Goal: Find specific page/section: Find specific page/section

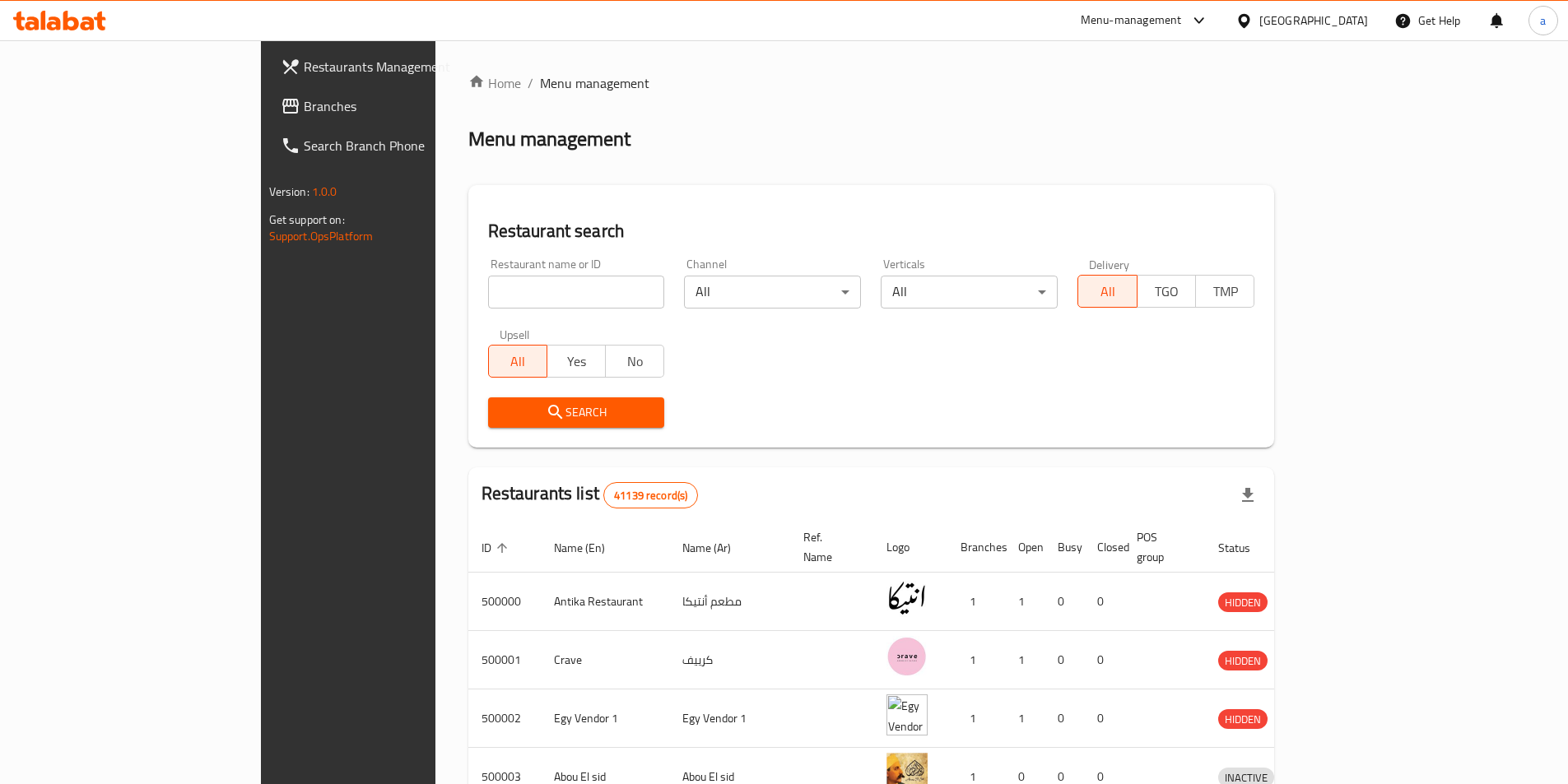
click at [1355, 32] on div "[GEOGRAPHIC_DATA]" at bounding box center [1302, 20] width 158 height 39
click at [1259, 25] on div at bounding box center [1246, 20] width 24 height 18
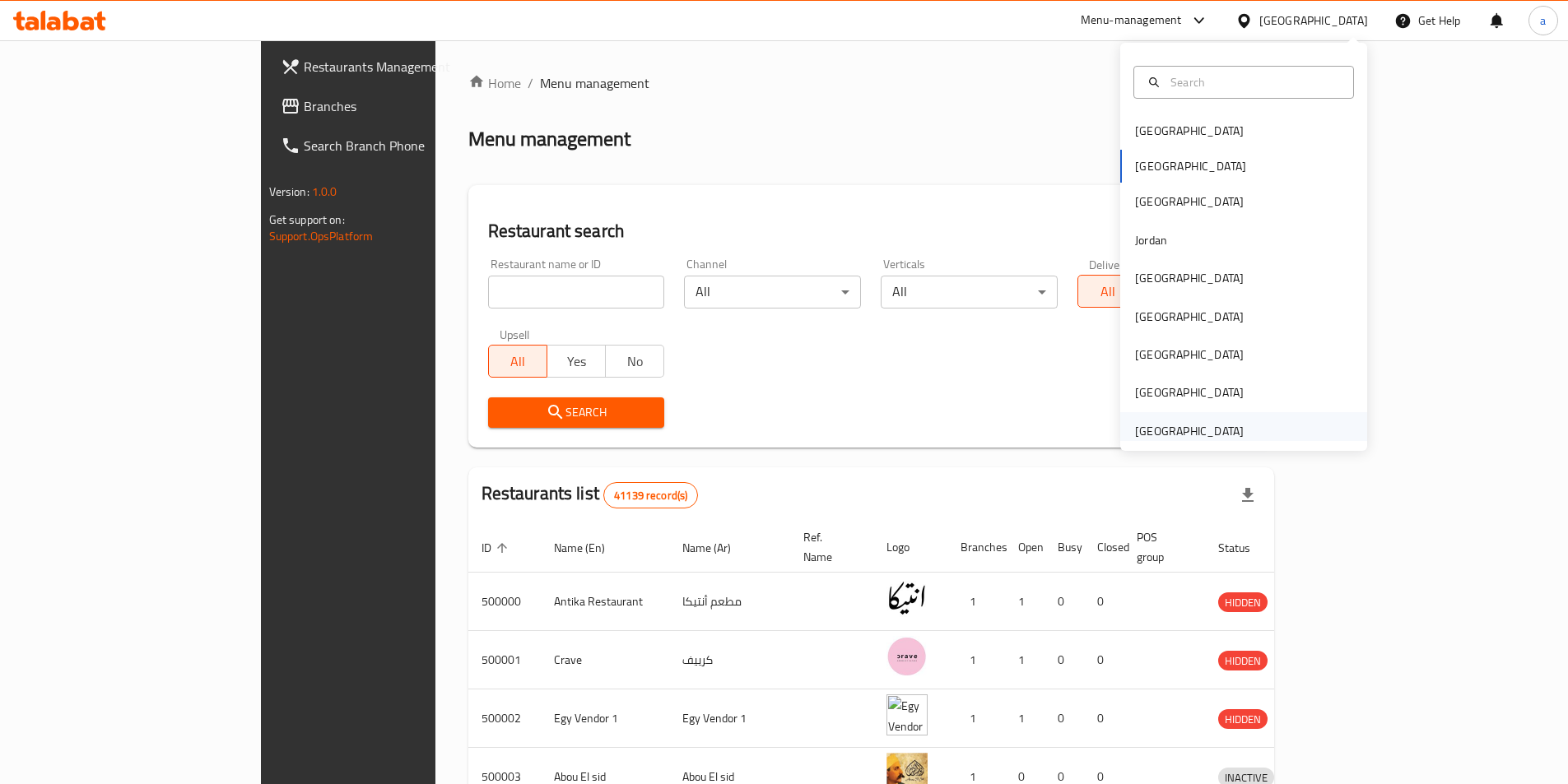
click at [1223, 420] on div "[GEOGRAPHIC_DATA]" at bounding box center [1188, 431] width 135 height 38
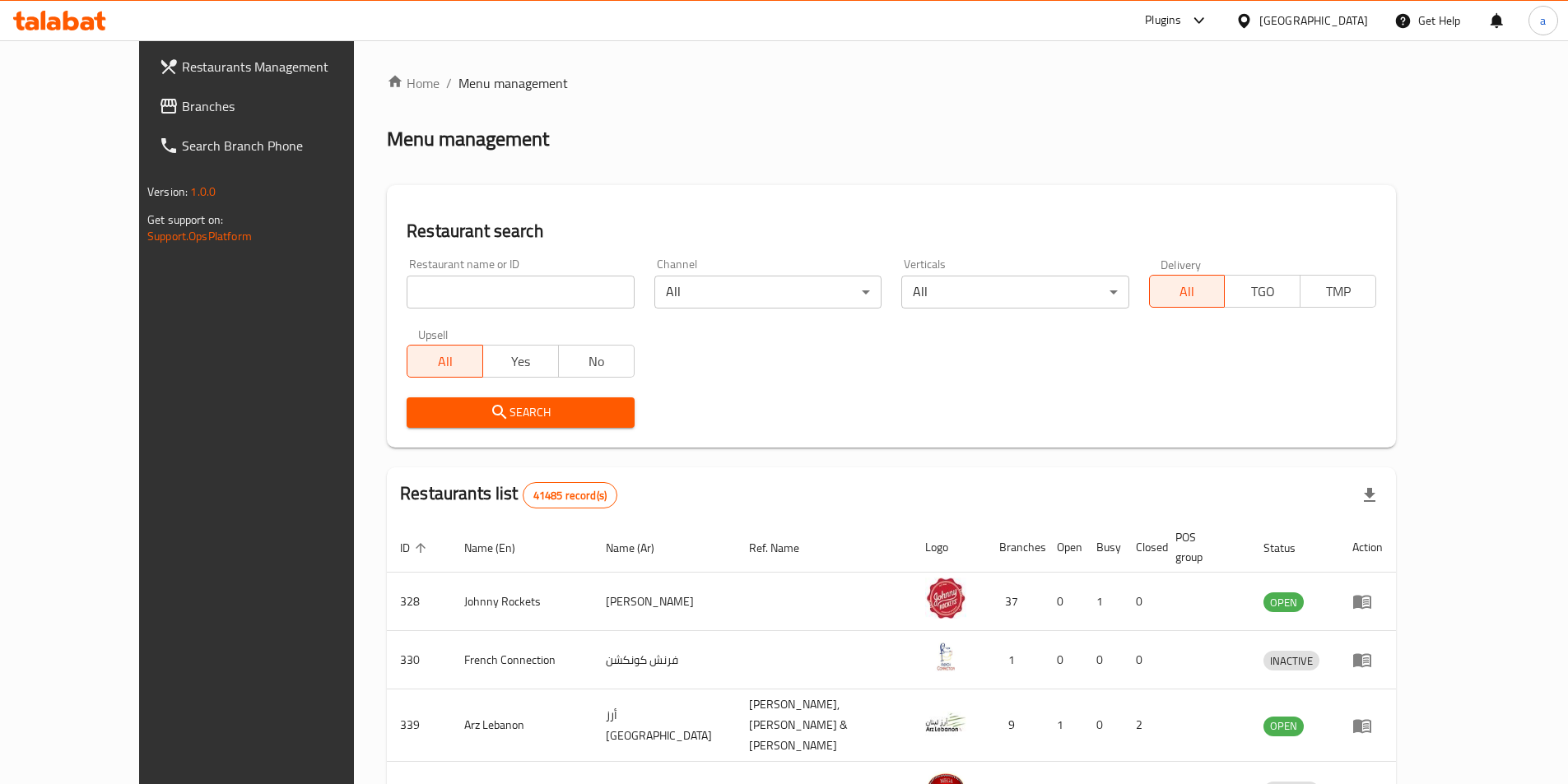
click at [182, 110] on span "Branches" at bounding box center [285, 106] width 206 height 20
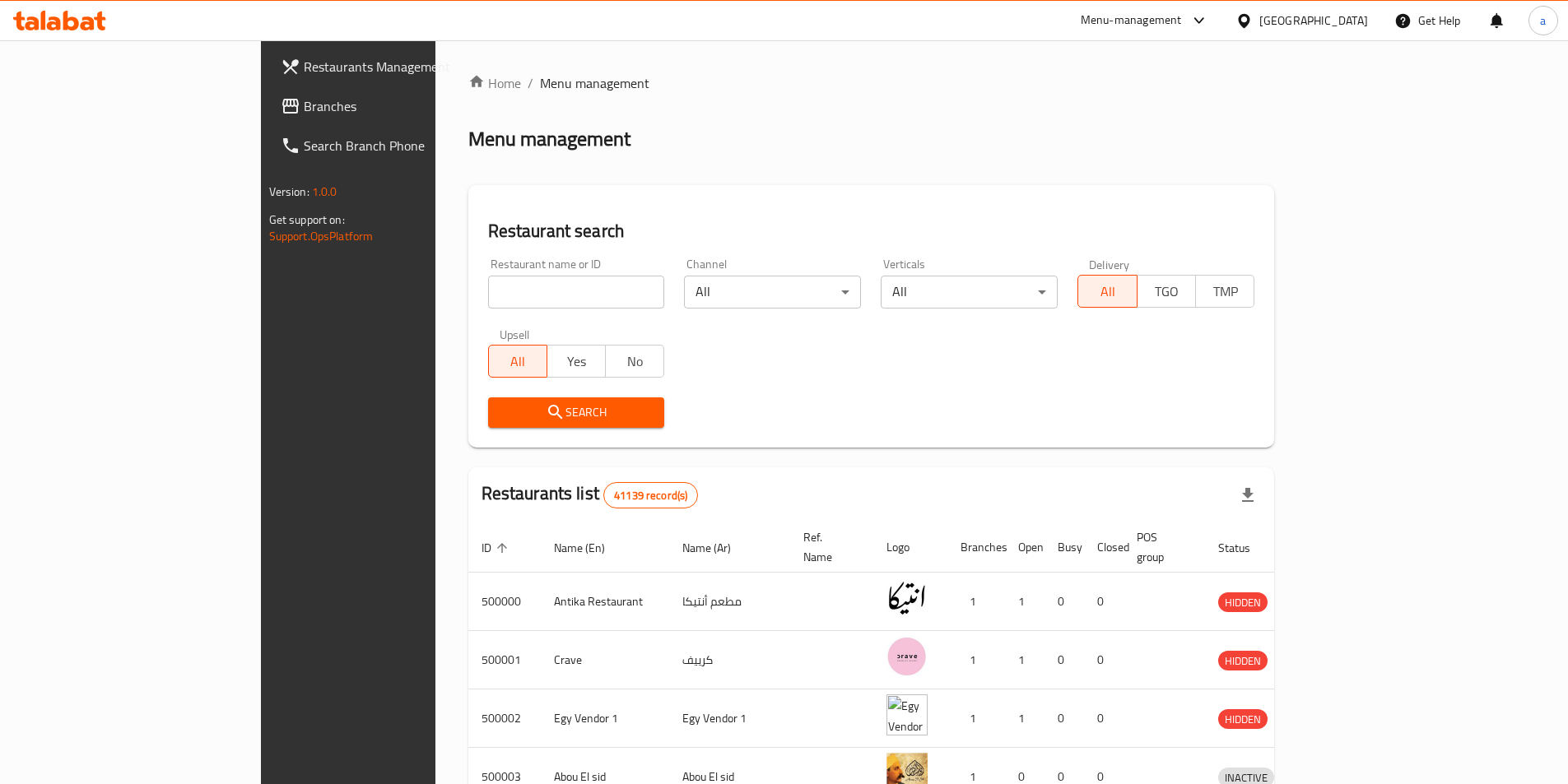
click at [1348, 31] on div "[GEOGRAPHIC_DATA]" at bounding box center [1302, 20] width 158 height 39
click at [1348, 17] on div "[GEOGRAPHIC_DATA]" at bounding box center [1313, 20] width 109 height 18
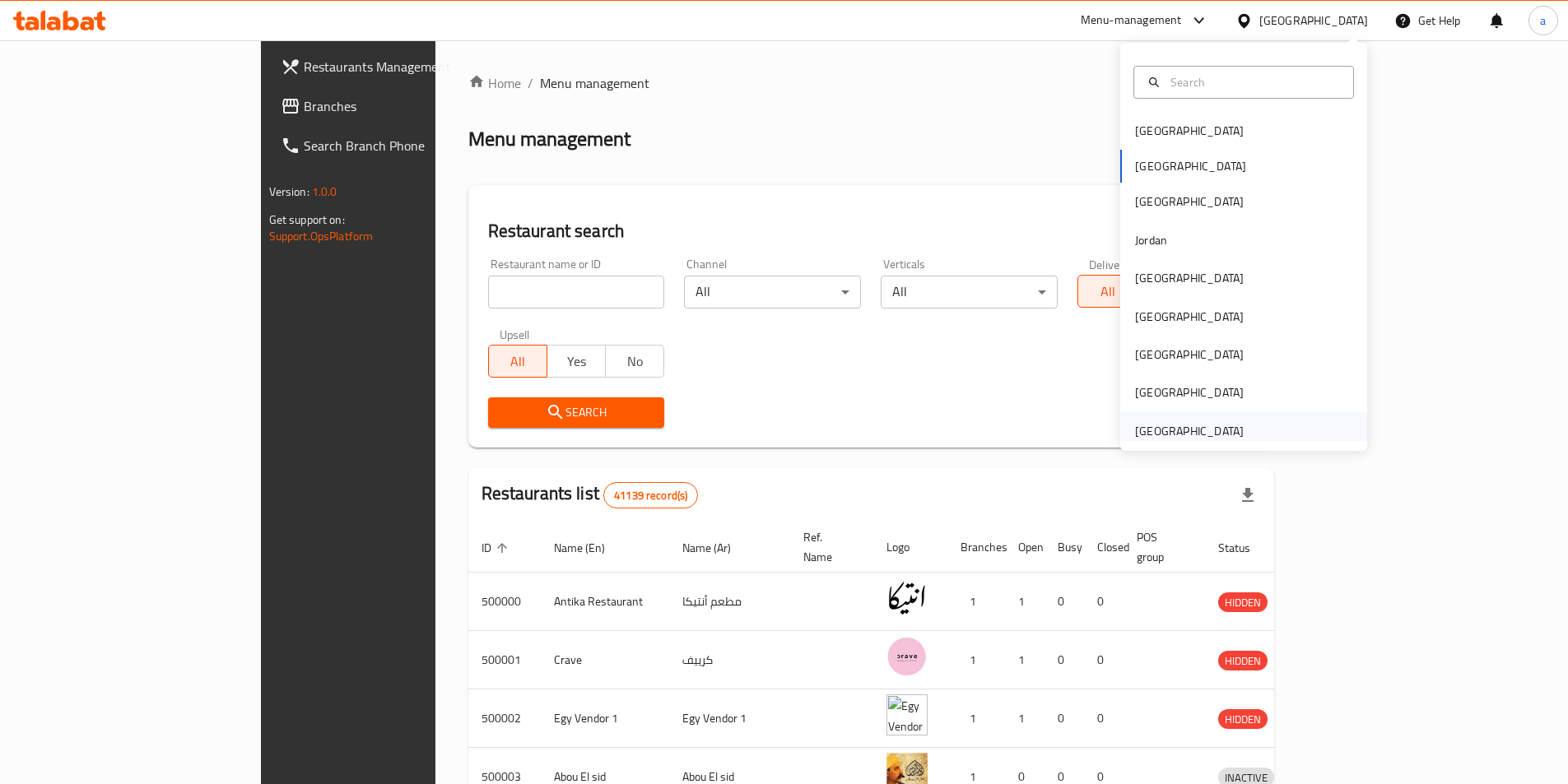
click at [1230, 426] on div "[GEOGRAPHIC_DATA]" at bounding box center [1188, 431] width 135 height 38
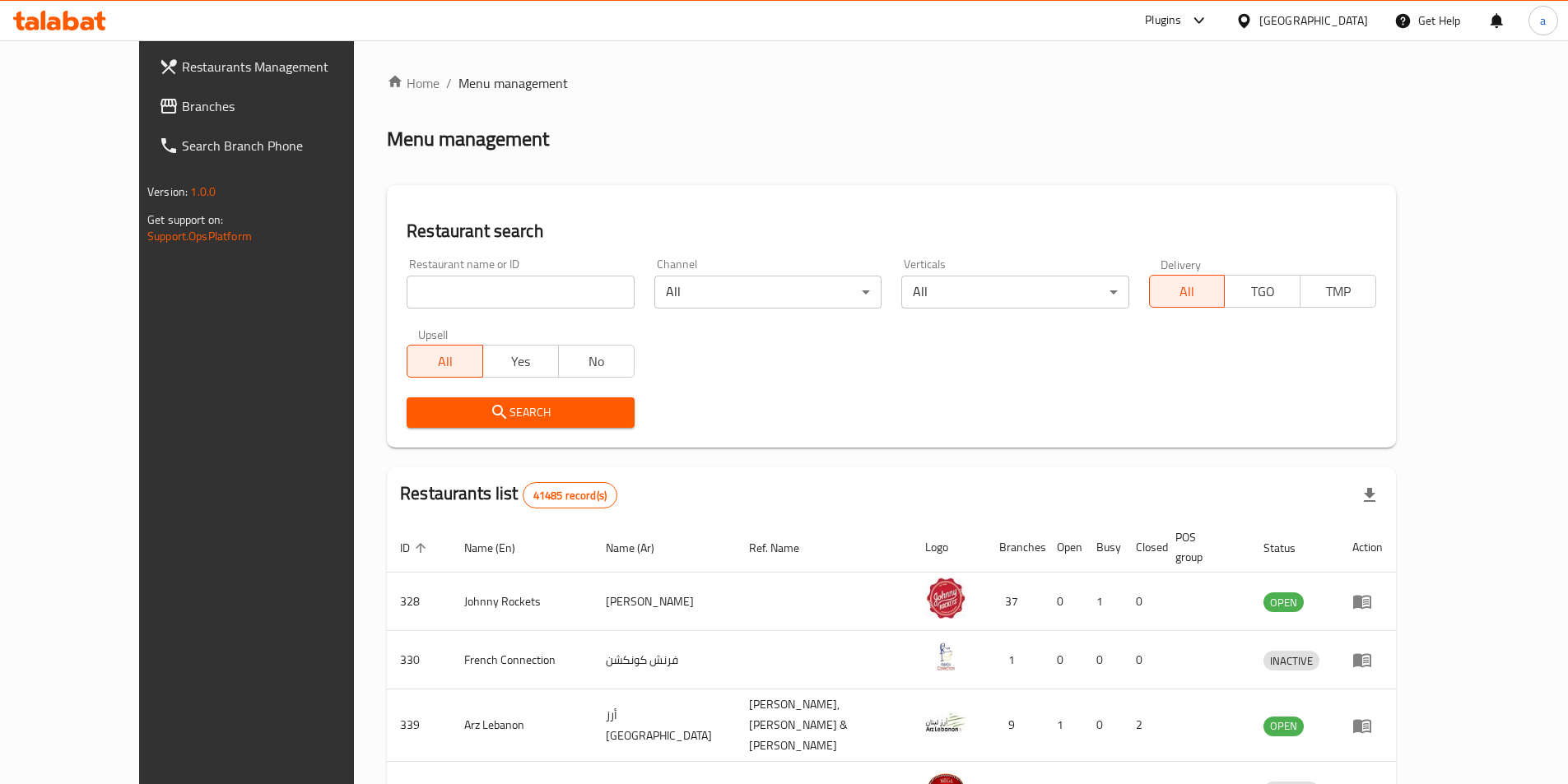
click at [182, 112] on span "Branches" at bounding box center [285, 106] width 206 height 20
